Goal: Find specific fact: Find specific fact

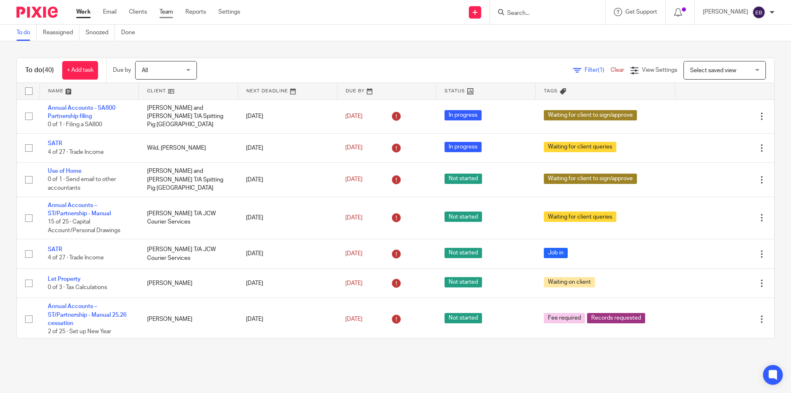
click at [169, 12] on link "Team" at bounding box center [166, 12] width 14 height 8
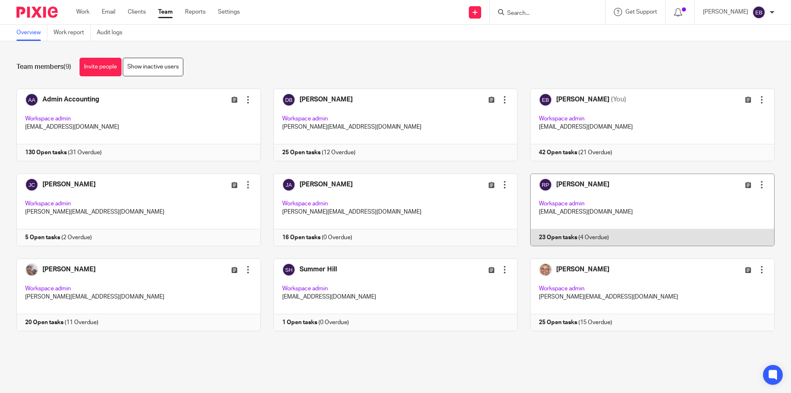
click at [600, 205] on link at bounding box center [645, 209] width 257 height 73
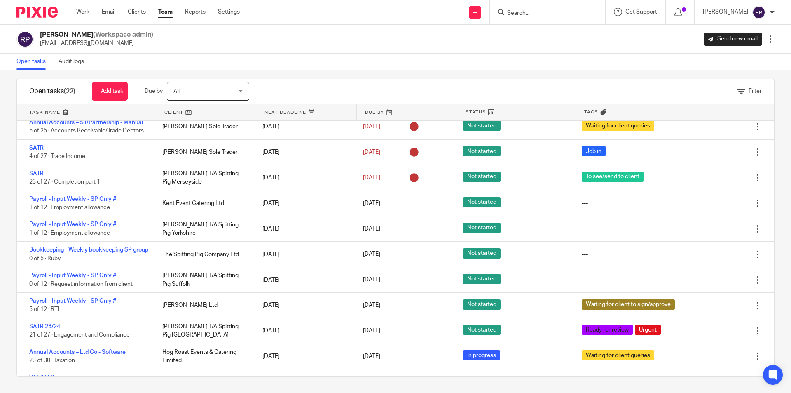
scroll to position [16, 0]
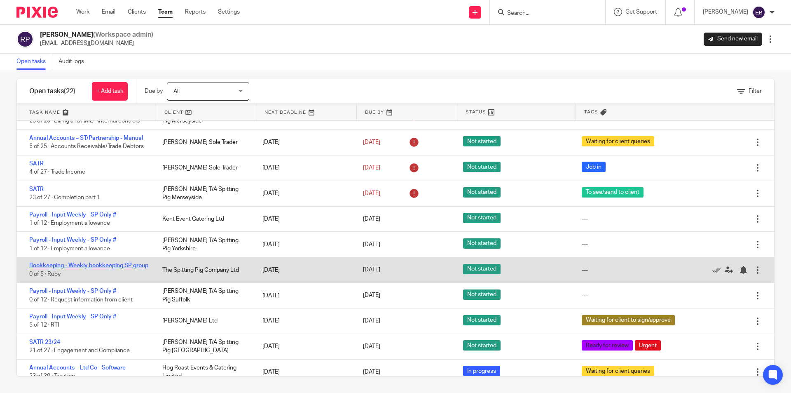
click at [86, 268] on link "Bookkeeping - Weekly bookkeeping SP group" at bounding box center [88, 265] width 119 height 6
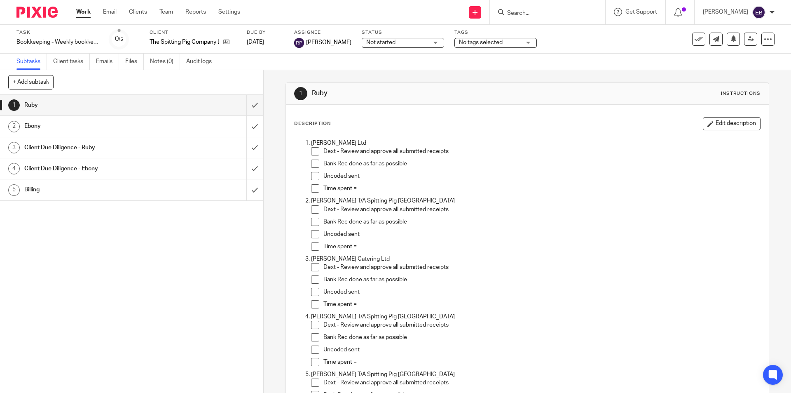
click at [45, 129] on h1 "Ebony" at bounding box center [95, 126] width 143 height 12
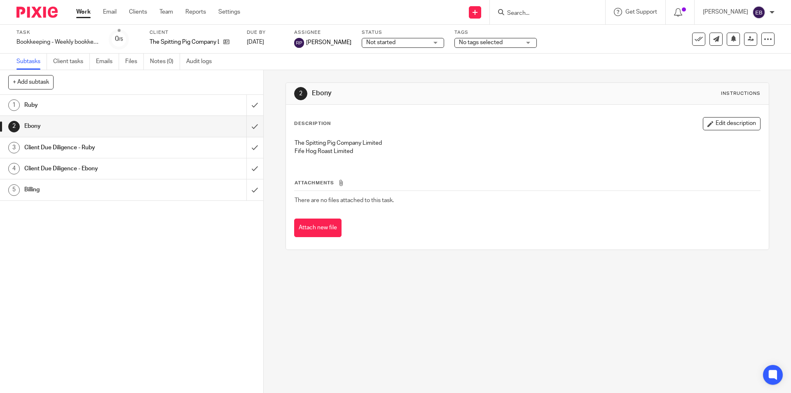
click at [72, 111] on h1 "Ruby" at bounding box center [95, 105] width 143 height 12
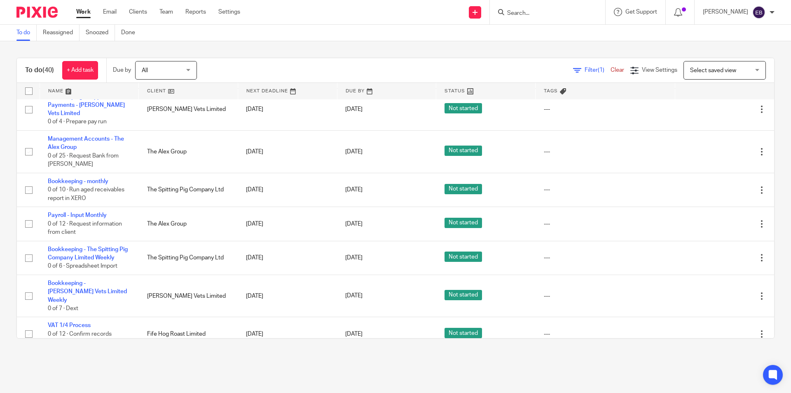
scroll to position [1190, 0]
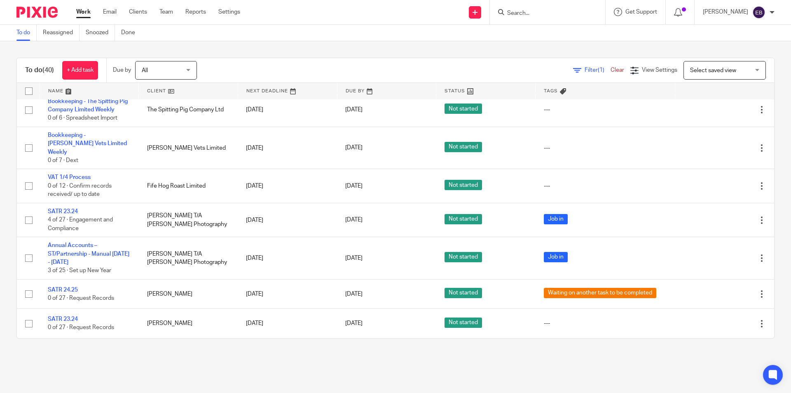
click at [520, 16] on input "Search" at bounding box center [543, 13] width 74 height 7
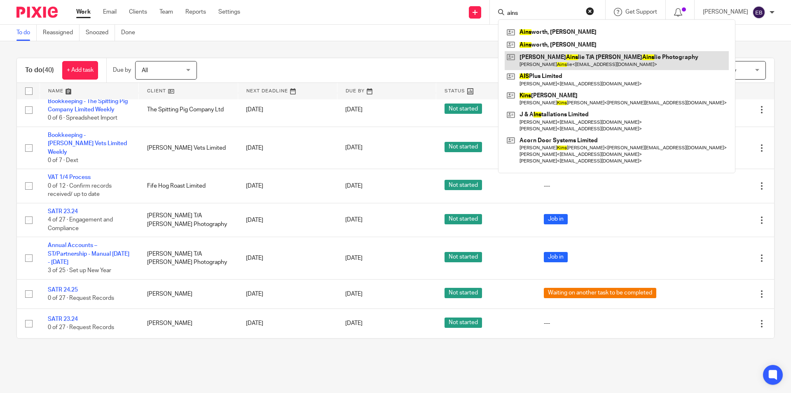
type input "ains"
click at [558, 59] on link at bounding box center [617, 60] width 224 height 19
click at [581, 59] on link at bounding box center [617, 60] width 224 height 19
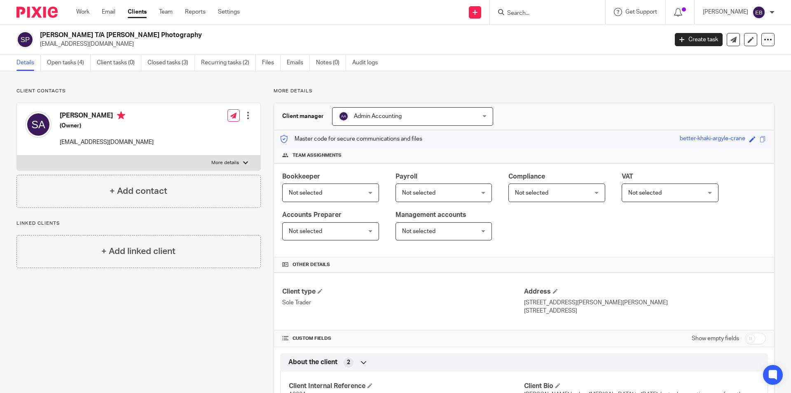
scroll to position [82, 0]
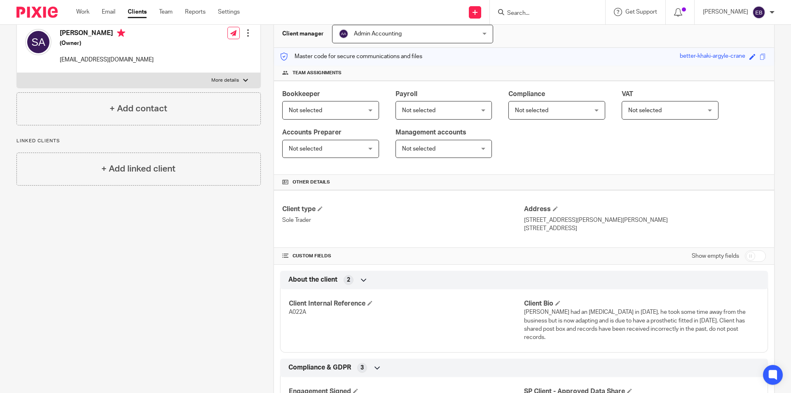
click at [293, 311] on span "A022A" at bounding box center [297, 312] width 17 height 6
copy span "A022A"
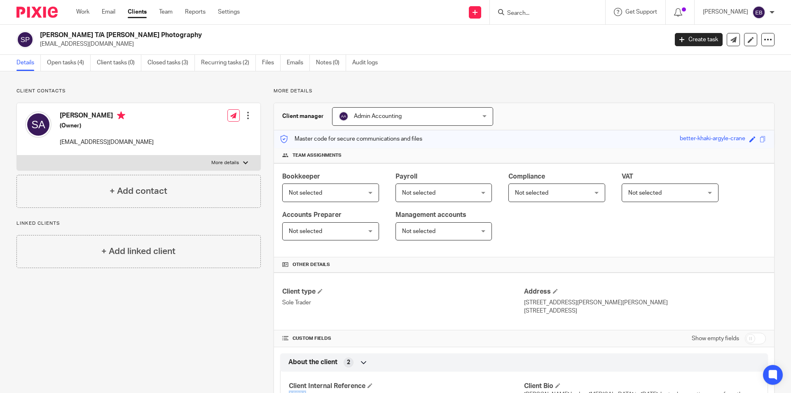
drag, startPoint x: 183, startPoint y: 36, endPoint x: 95, endPoint y: 36, distance: 88.2
click at [95, 36] on h2 "[PERSON_NAME] T/A [PERSON_NAME] Photography" at bounding box center [289, 35] width 498 height 9
copy h2 "[PERSON_NAME] Photography"
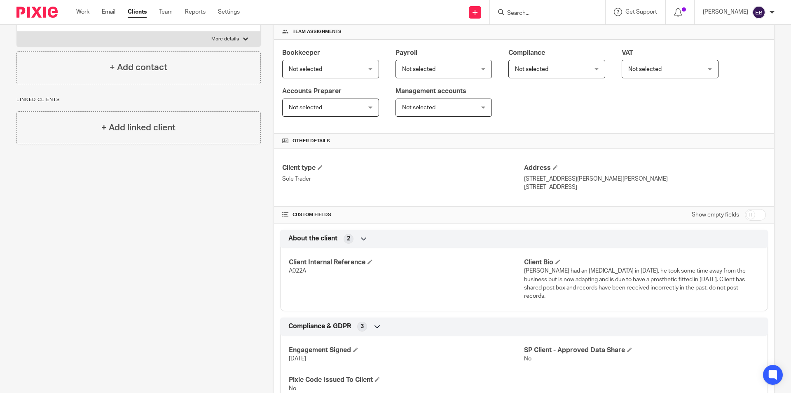
click at [291, 268] on span "A022A" at bounding box center [297, 271] width 17 height 6
copy span "A022A"
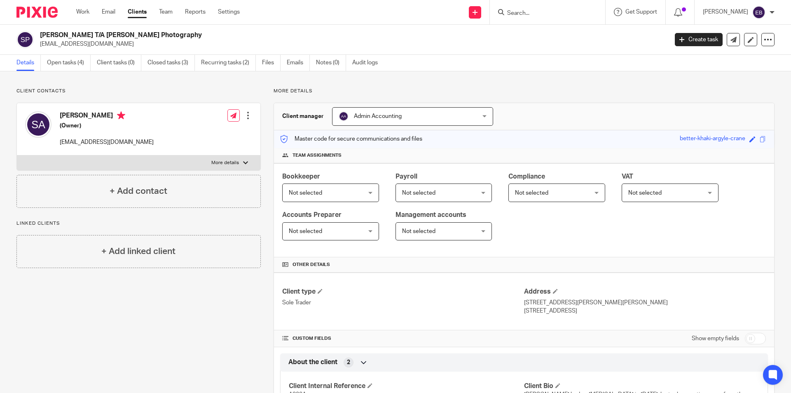
click at [218, 159] on label "More details" at bounding box center [138, 162] width 243 height 15
click at [17, 155] on input "More details" at bounding box center [16, 155] width 0 height 0
checkbox input "true"
